Goal: Task Accomplishment & Management: Manage account settings

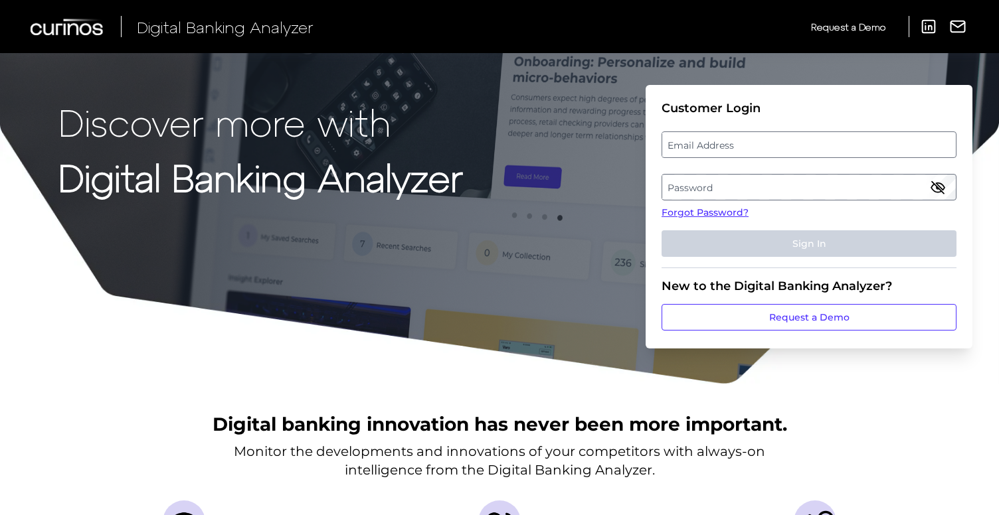
click at [760, 140] on label "Email Address" at bounding box center [808, 145] width 293 height 24
click at [760, 140] on input "email" at bounding box center [808, 144] width 295 height 27
click at [726, 185] on label "Password" at bounding box center [808, 187] width 293 height 24
click at [723, 139] on label "Email Address" at bounding box center [808, 145] width 293 height 24
click at [723, 139] on input "email" at bounding box center [808, 144] width 295 height 27
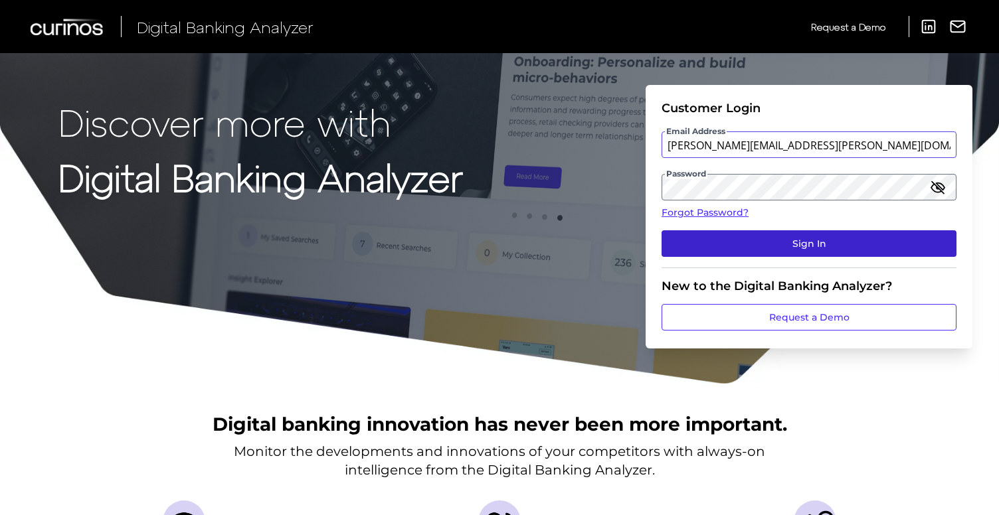
type input "[PERSON_NAME][EMAIL_ADDRESS][PERSON_NAME][DOMAIN_NAME]"
click at [805, 247] on button "Sign In" at bounding box center [808, 243] width 295 height 27
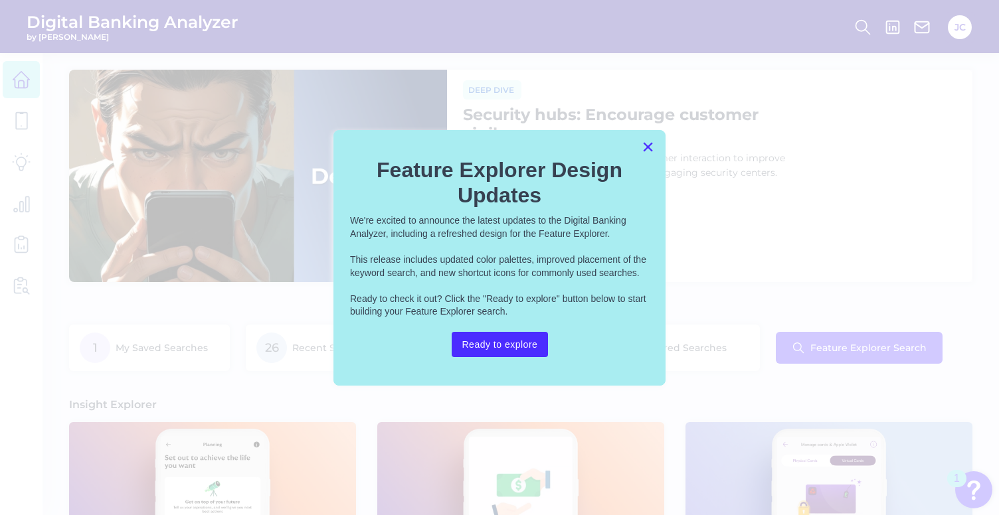
click at [645, 149] on button "×" at bounding box center [647, 146] width 13 height 21
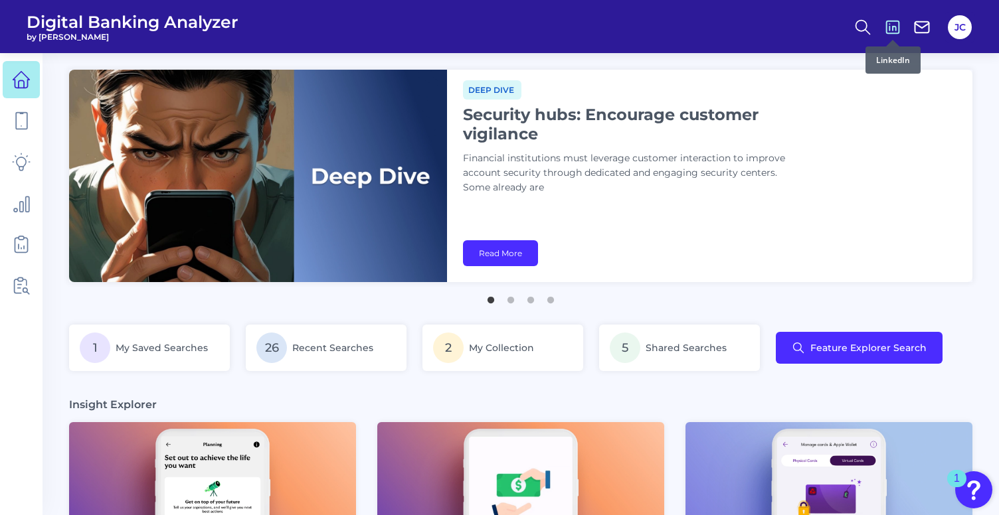
click at [888, 29] on icon at bounding box center [892, 27] width 19 height 19
